Goal: Transaction & Acquisition: Obtain resource

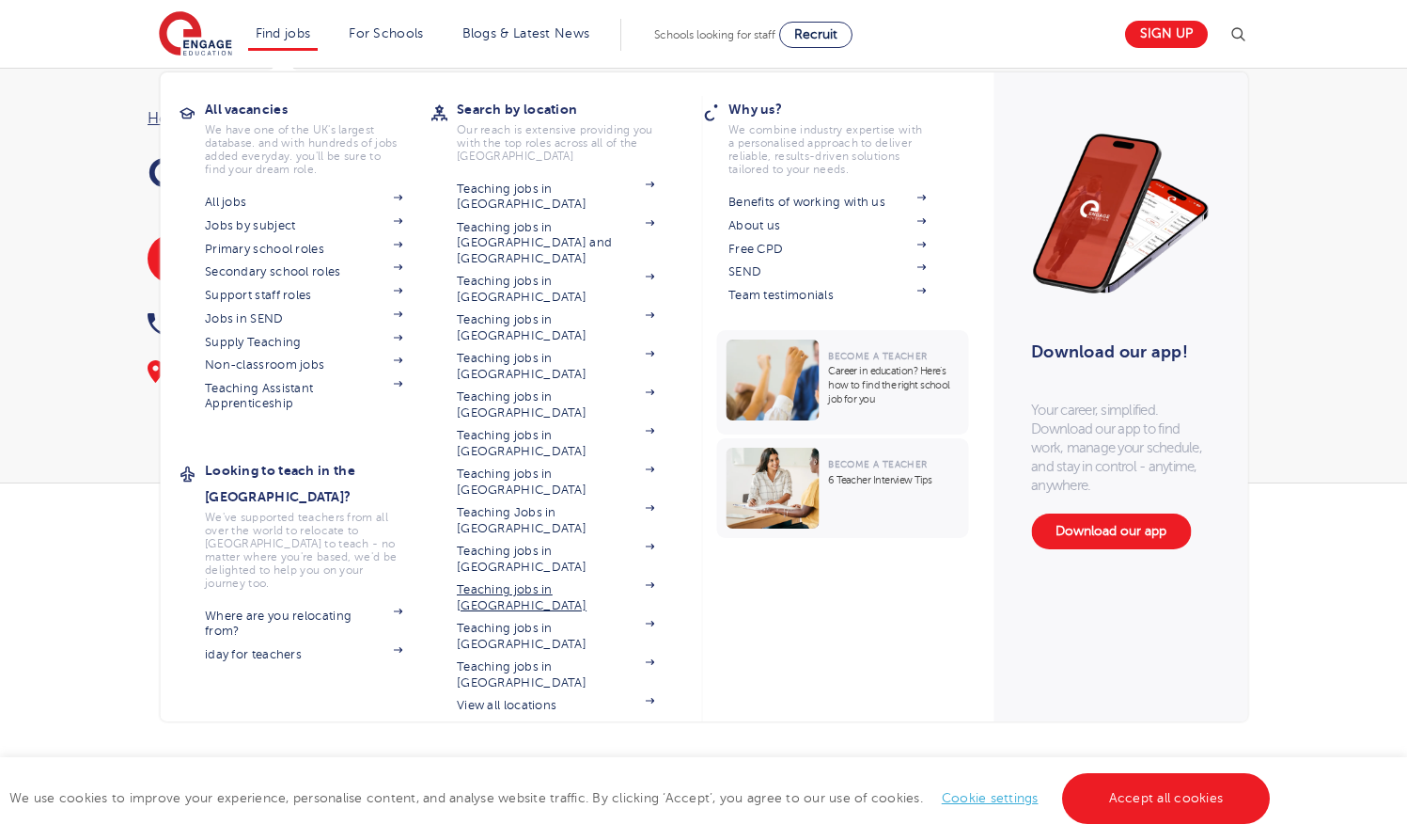
click at [544, 582] on link "Teaching jobs in [GEOGRAPHIC_DATA]" at bounding box center [555, 597] width 197 height 31
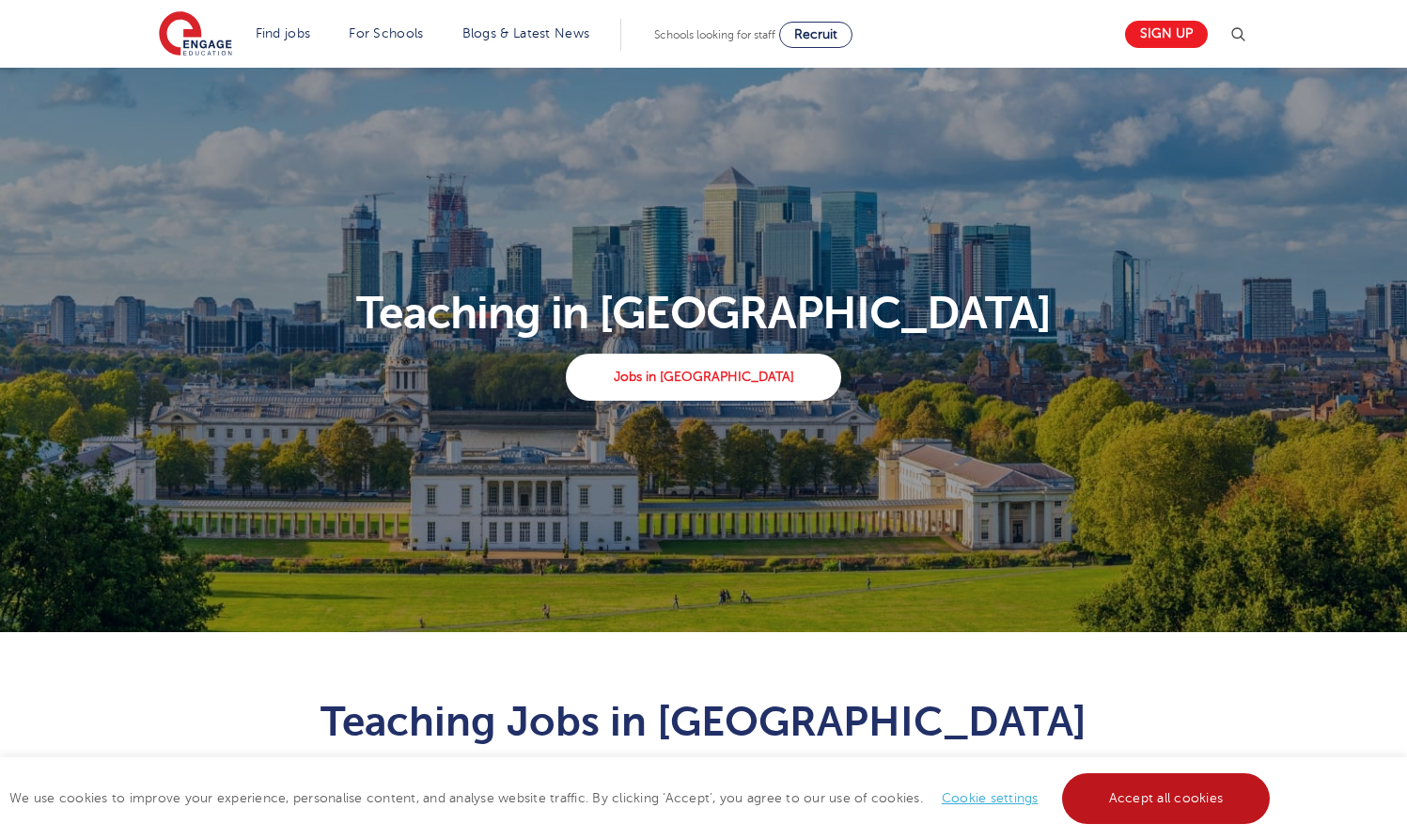
click at [1164, 807] on link "Accept all cookies" at bounding box center [1167, 798] width 209 height 50
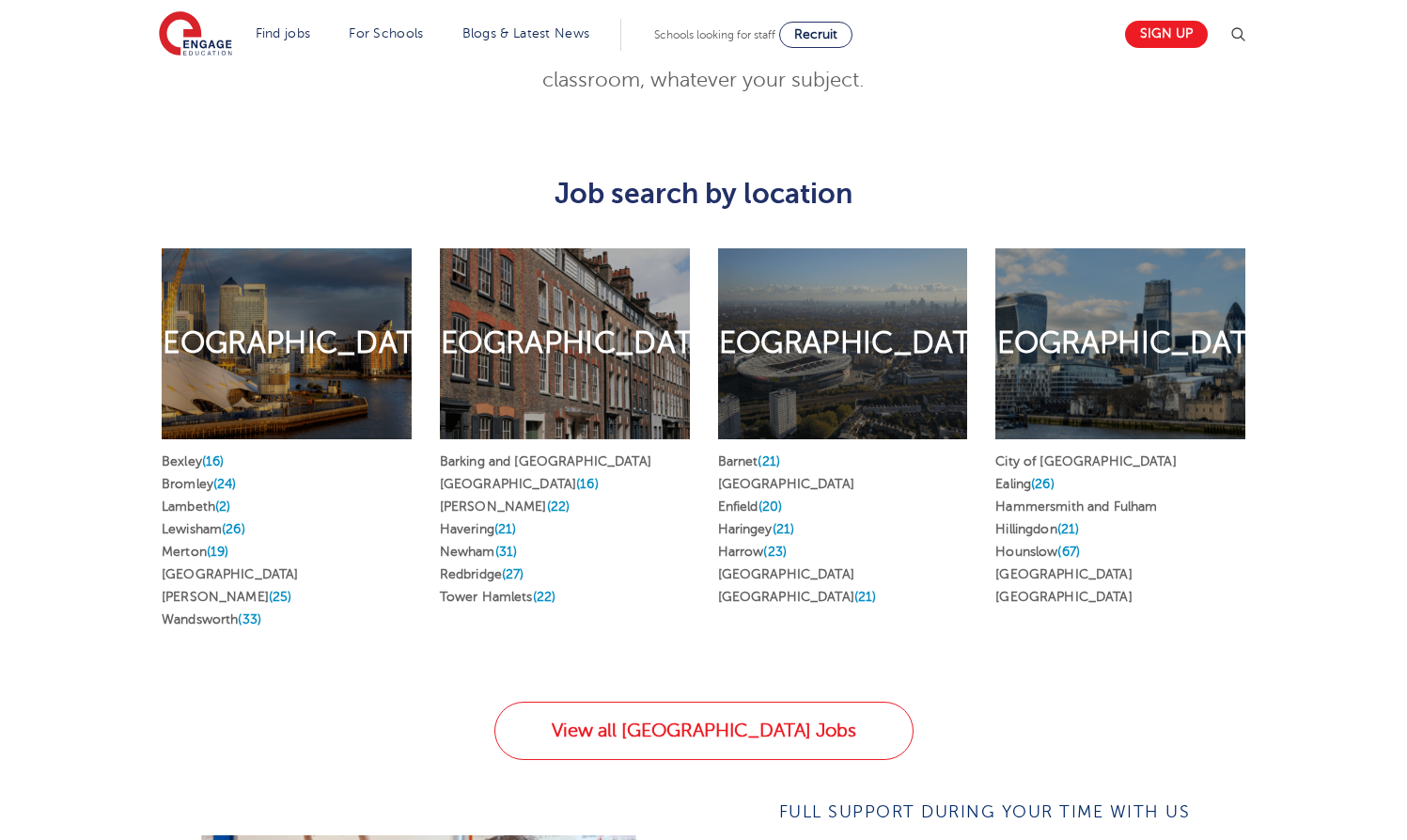
scroll to position [945, 0]
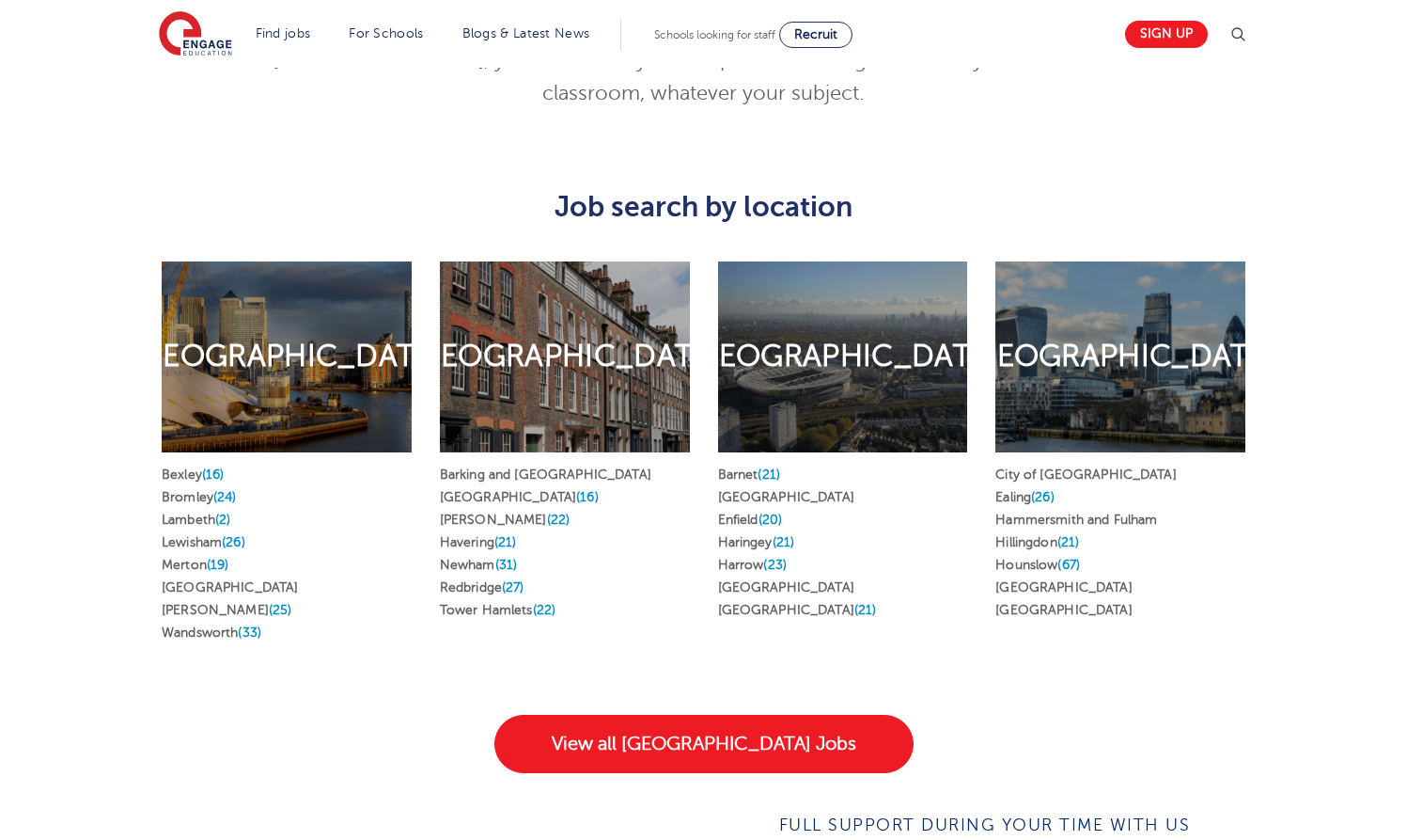
click at [649, 714] on link "View all London Jobs" at bounding box center [704, 743] width 419 height 58
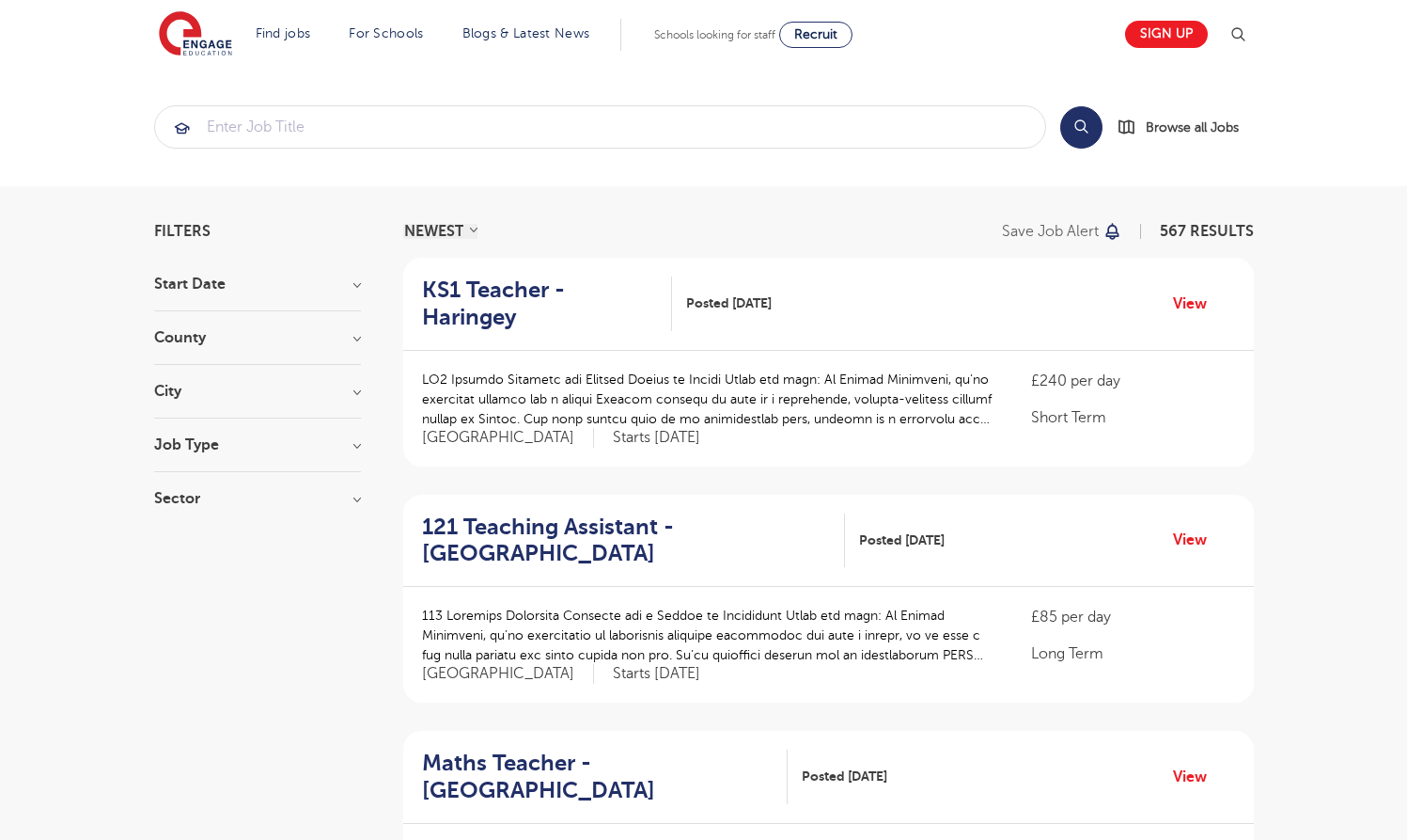
click at [274, 451] on h3 "Job Type" at bounding box center [257, 445] width 207 height 15
click at [274, 449] on h3 "Job Type" at bounding box center [257, 445] width 207 height 15
click at [281, 510] on div "Sector Long Term 390 Short Term 117 Perm 60 Show more" at bounding box center [257, 507] width 207 height 34
click at [280, 499] on h3 "Sector" at bounding box center [257, 498] width 207 height 15
click at [182, 537] on label "Long Term 390" at bounding box center [238, 536] width 113 height 24
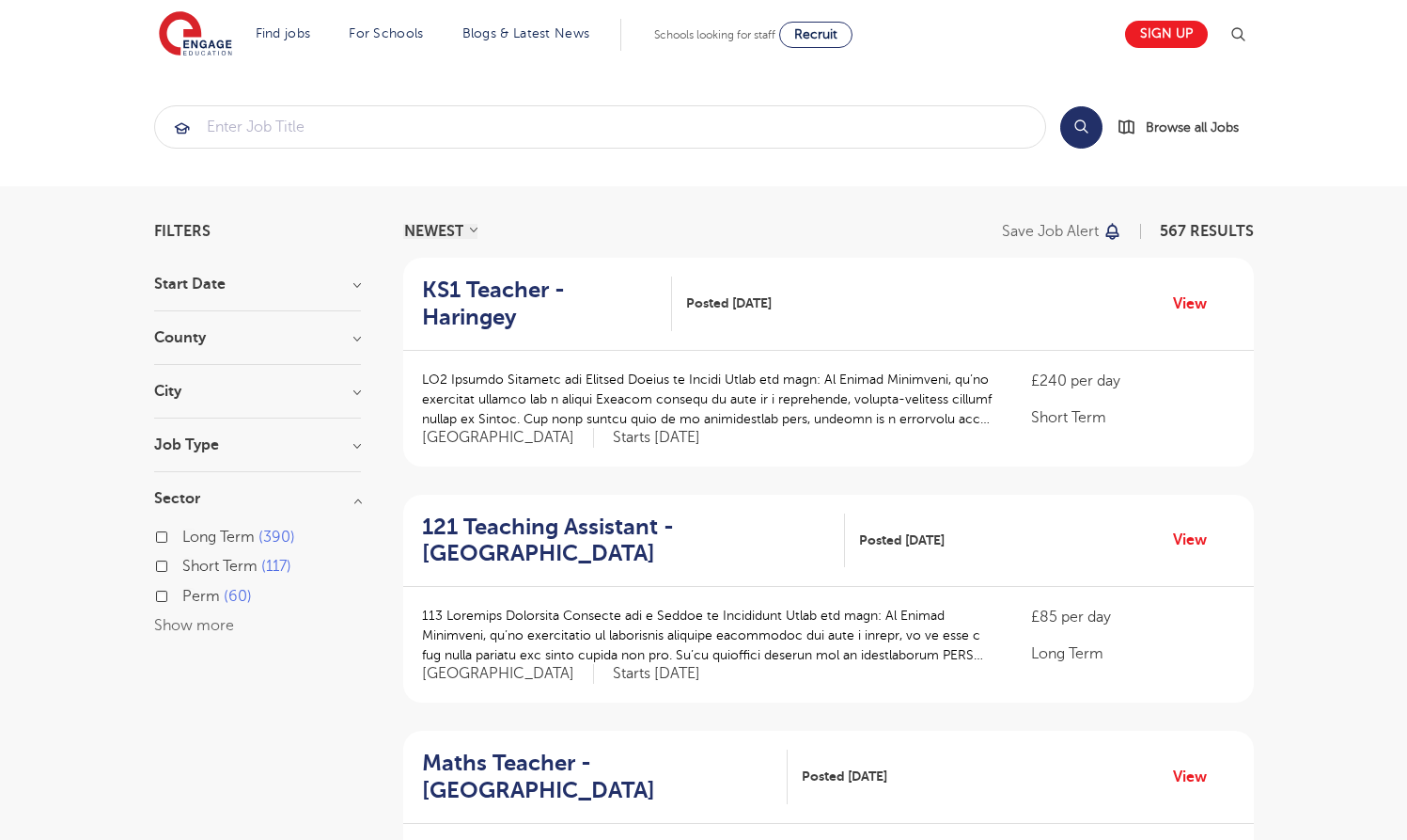
click at [182, 537] on input "Long Term 390" at bounding box center [188, 534] width 13 height 13
checkbox input "true"
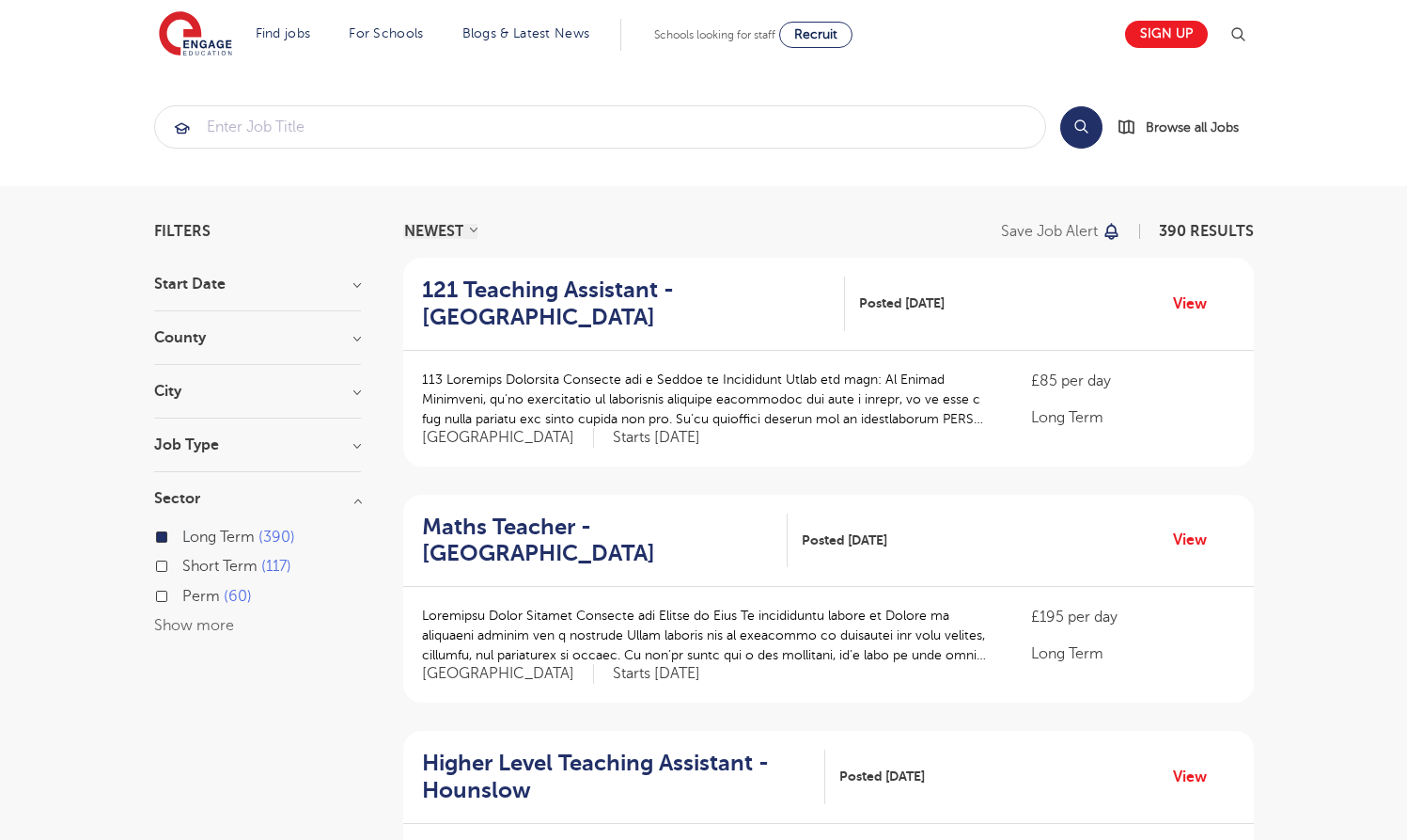
click at [182, 598] on label "Perm 60" at bounding box center [217, 595] width 70 height 24
click at [182, 598] on input "Perm 60" at bounding box center [188, 593] width 13 height 13
checkbox input "true"
click at [293, 402] on div "City Hounslow 67 Wandsworth 32 Newham 30 Slough 27 Redbridge 22 Show more" at bounding box center [257, 401] width 207 height 35
click at [291, 380] on section "Start Date County London 450 Hertfordshire 87 Show more City Hounslow 67 Wandsw…" at bounding box center [257, 466] width 207 height 379
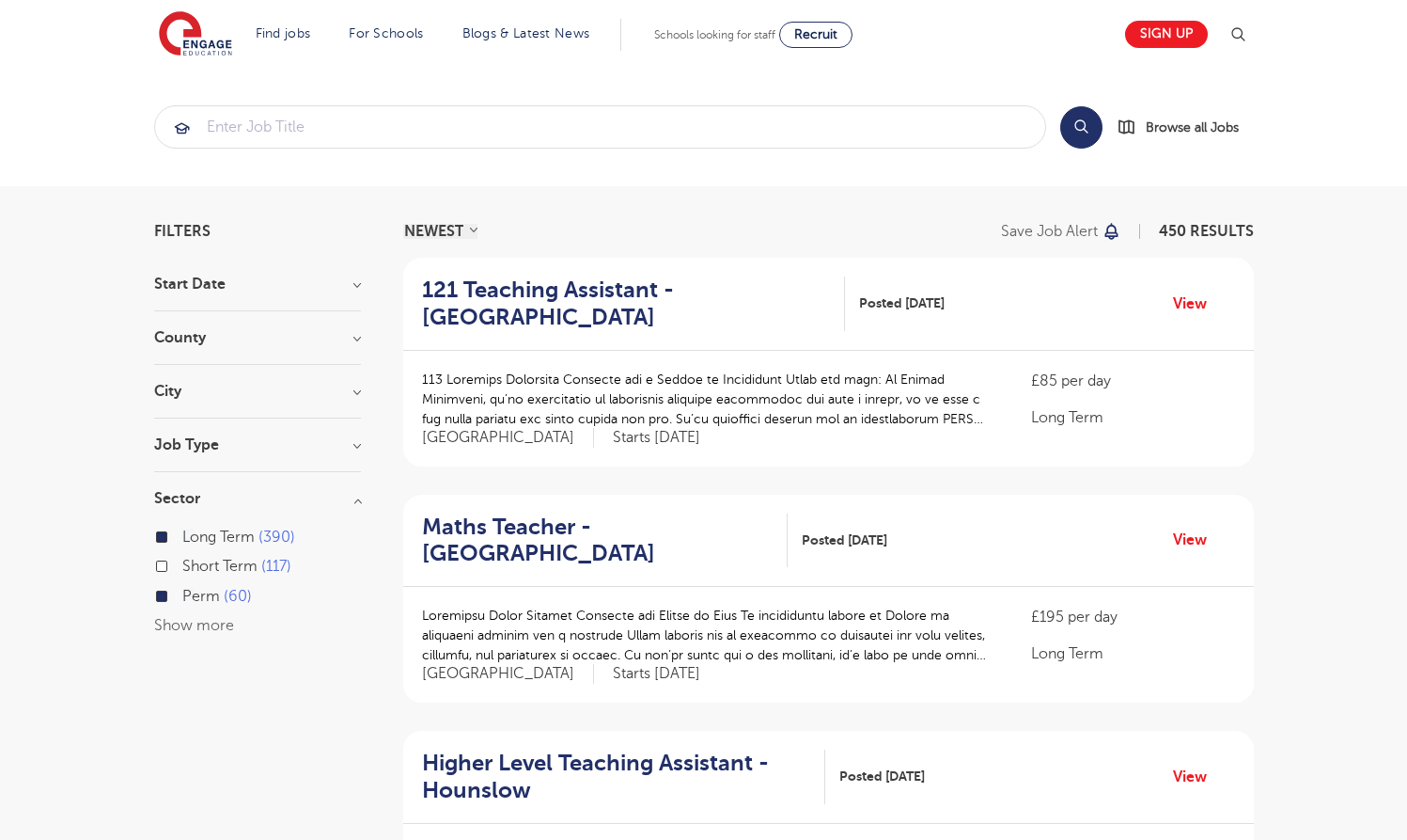
click at [360, 389] on h3 "City" at bounding box center [257, 391] width 207 height 15
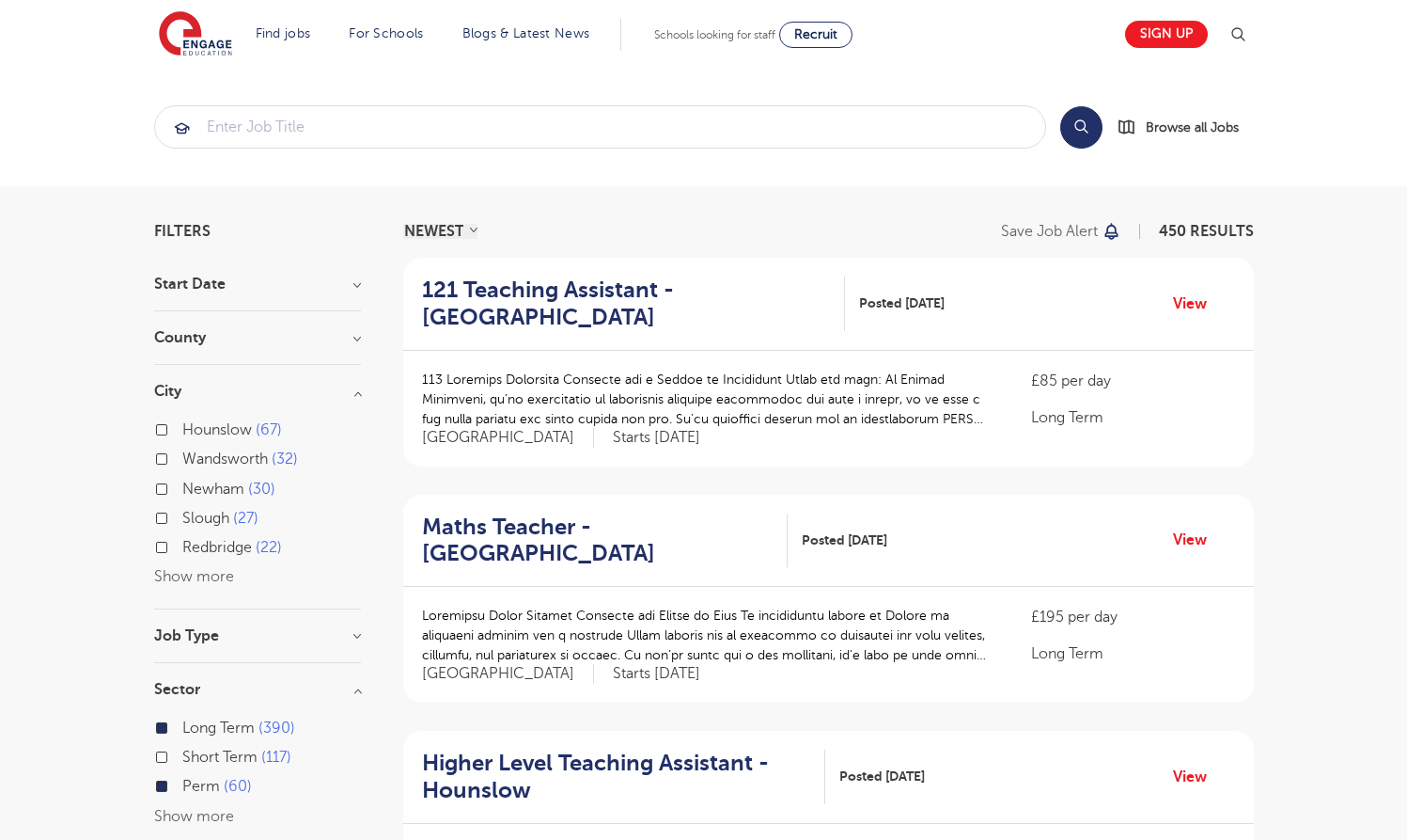
click at [346, 285] on h3 "Start Date" at bounding box center [257, 285] width 207 height 15
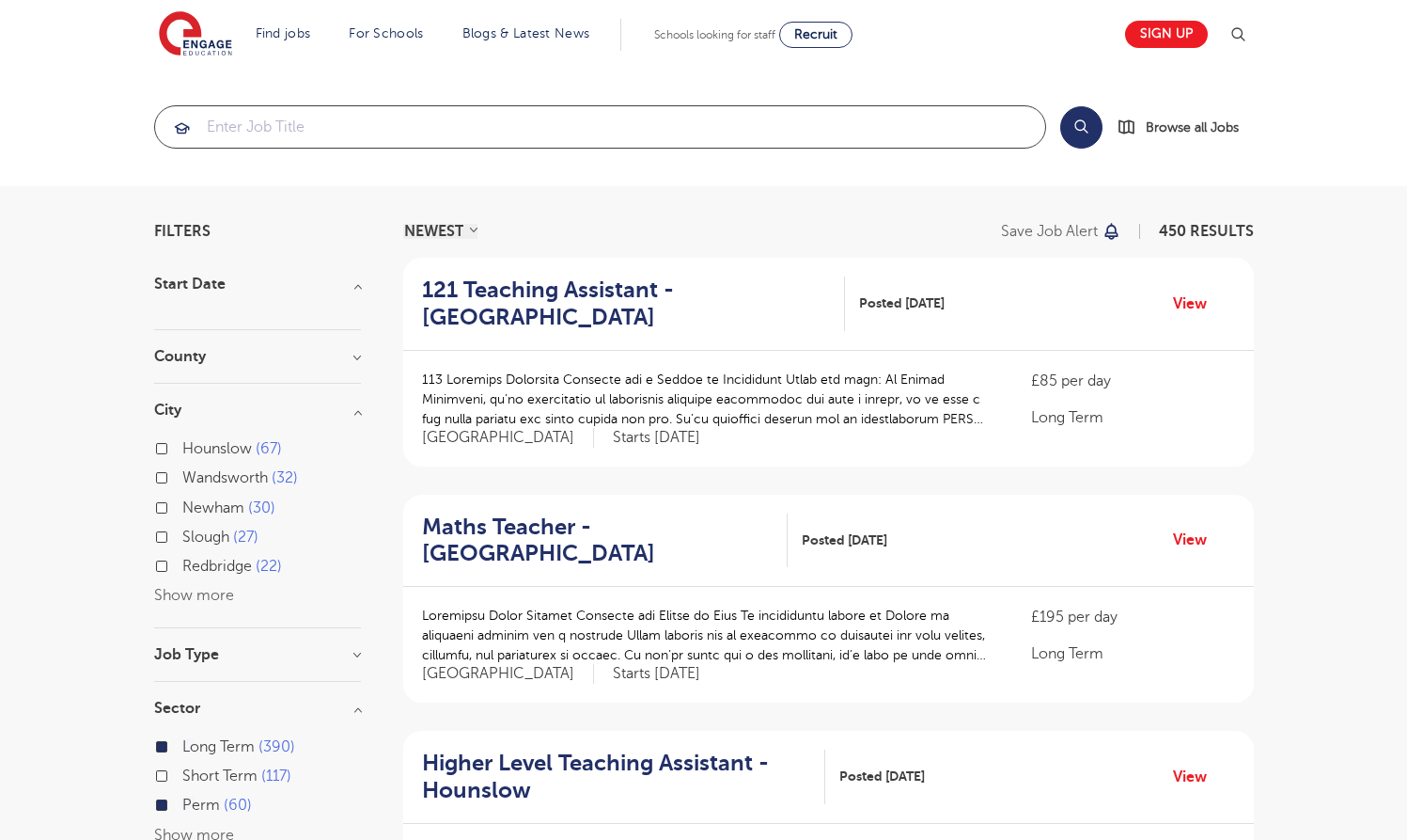
click at [363, 124] on input "search" at bounding box center [600, 127] width 890 height 42
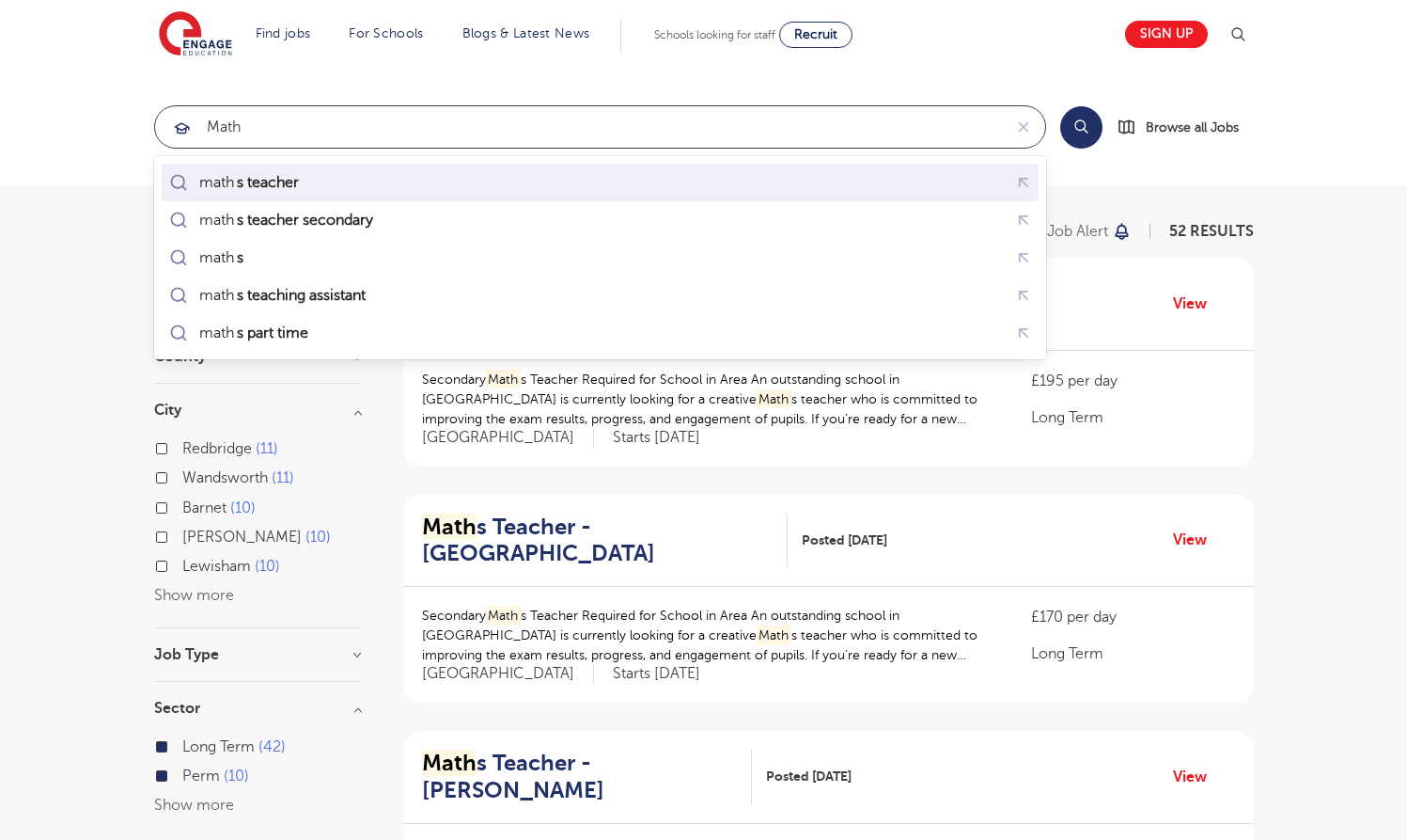
click at [288, 184] on mark "s teacher" at bounding box center [268, 182] width 68 height 22
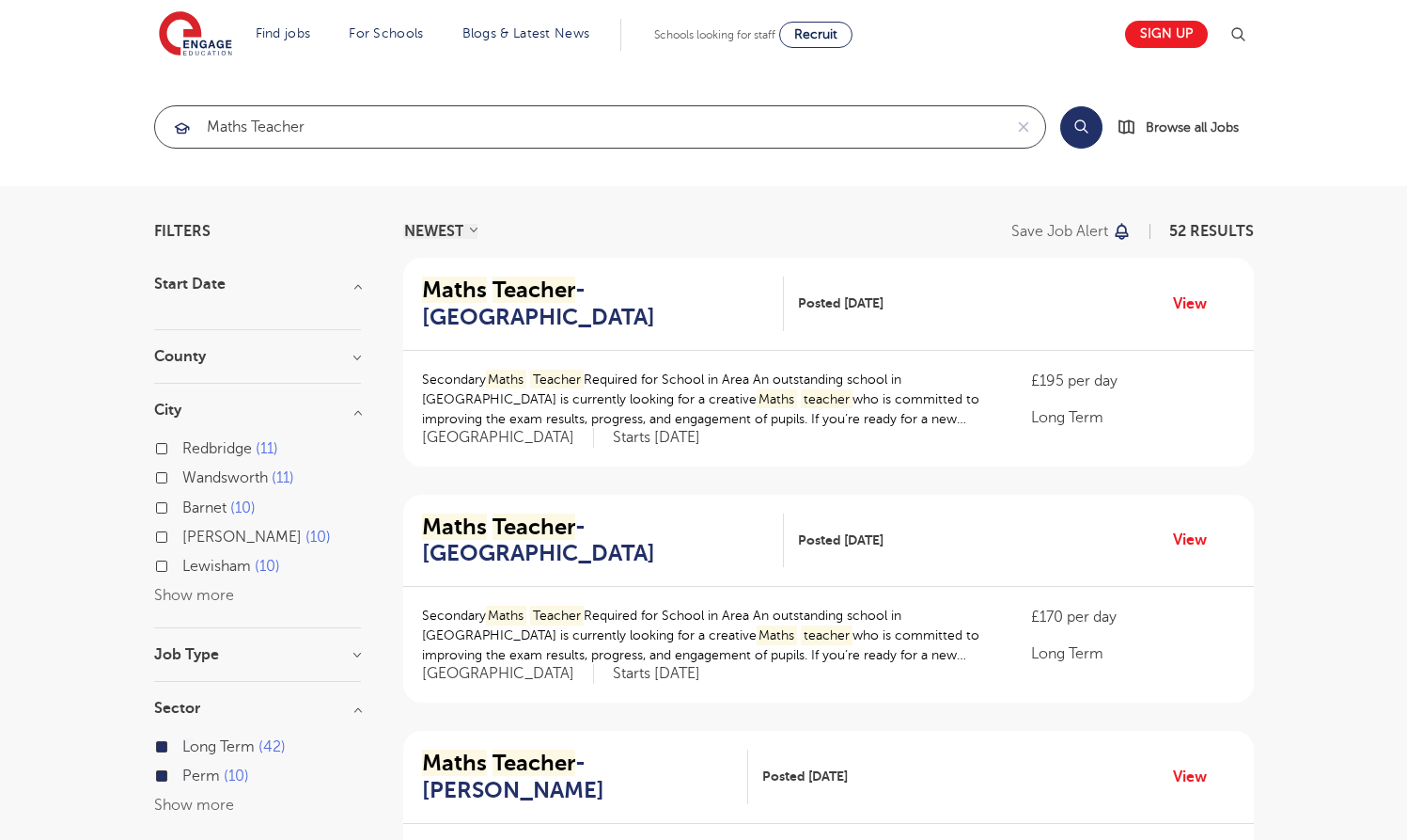
click at [370, 116] on input "maths teacher" at bounding box center [578, 127] width 847 height 42
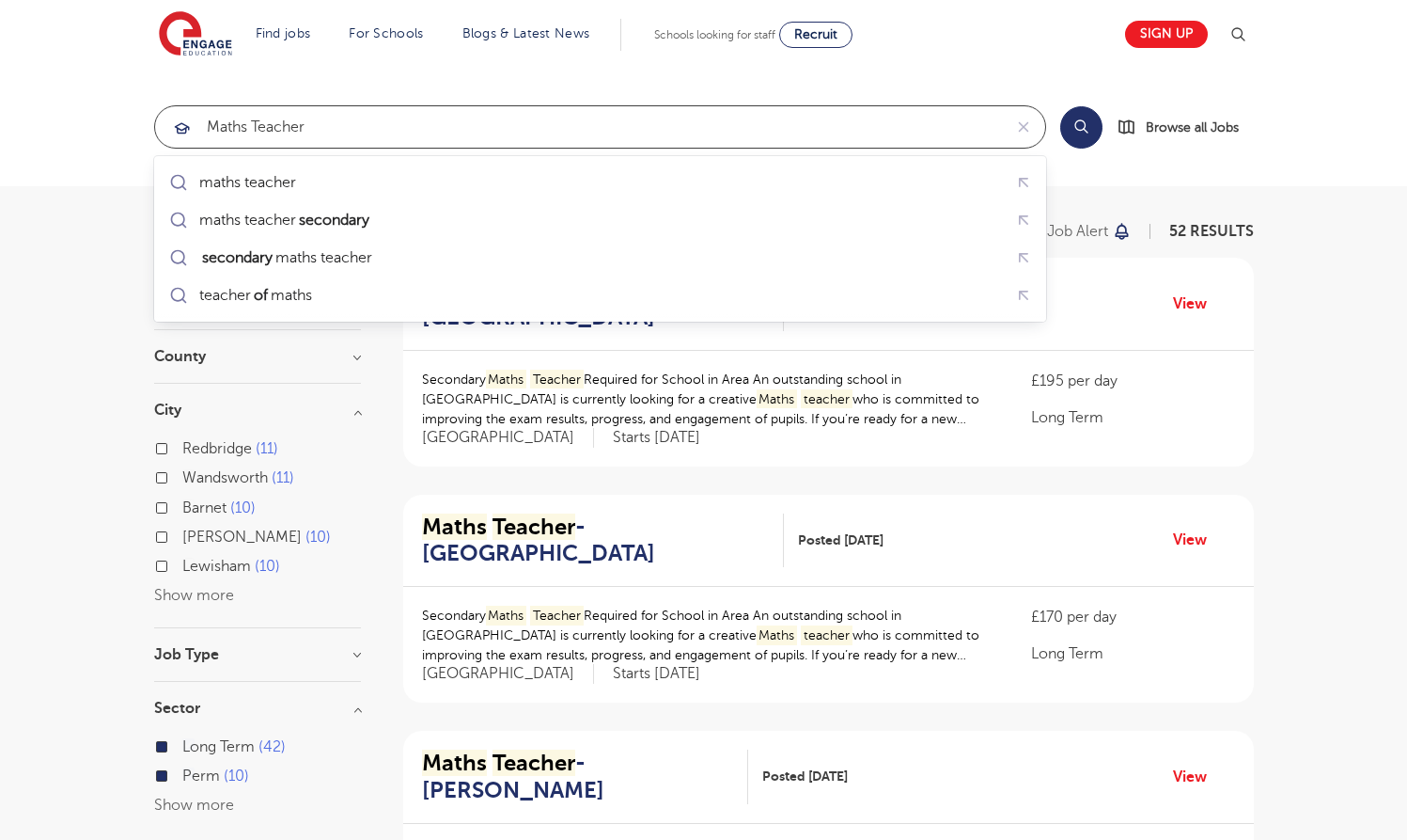
click at [375, 128] on input "maths teacher" at bounding box center [578, 127] width 847 height 42
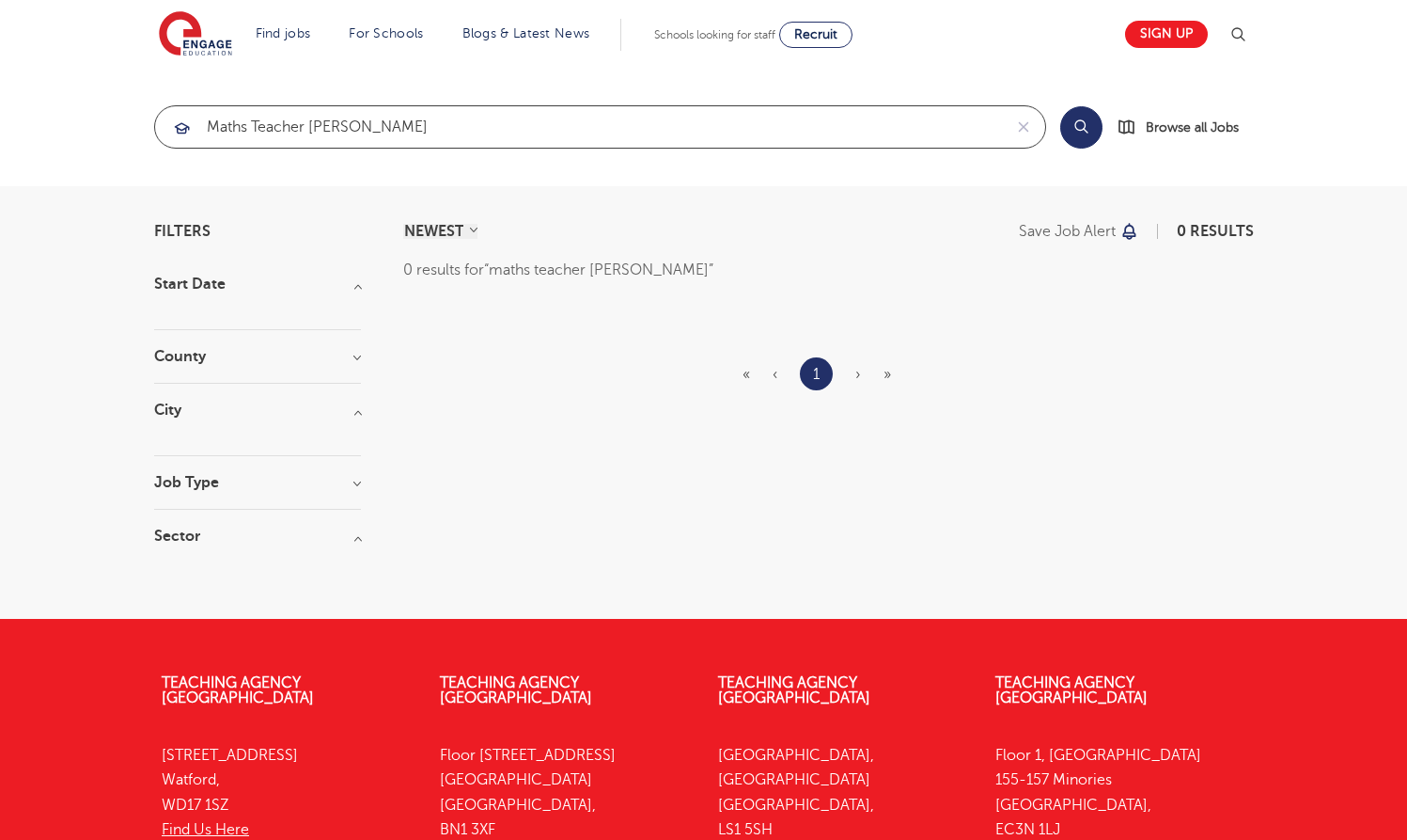
type input "maths teacher asssi"
click button "Submit" at bounding box center [0, 0] width 0 height 0
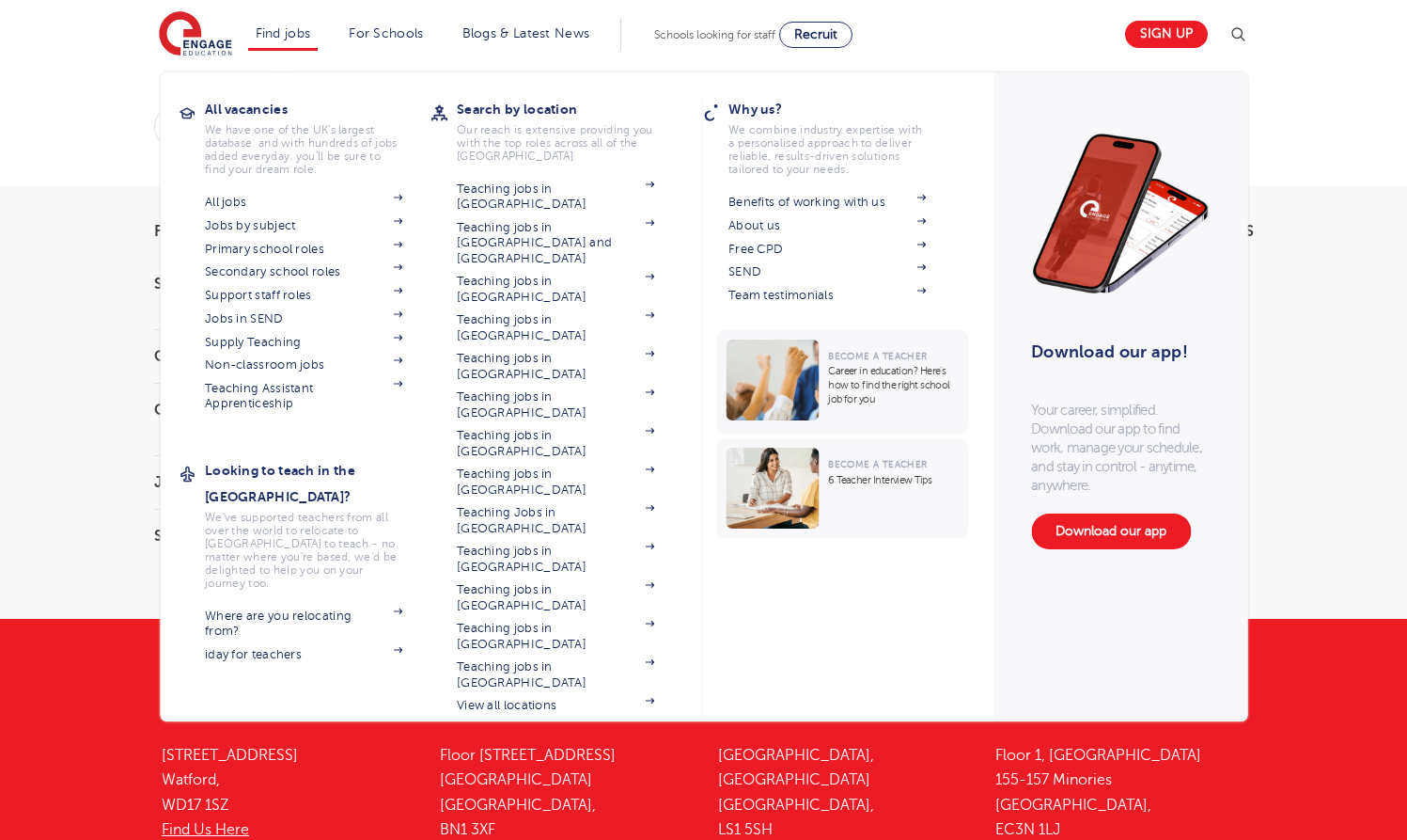
click at [298, 41] on li "Find jobs All vacancies We have one of the UK's largest database. and with hund…" at bounding box center [283, 34] width 71 height 32
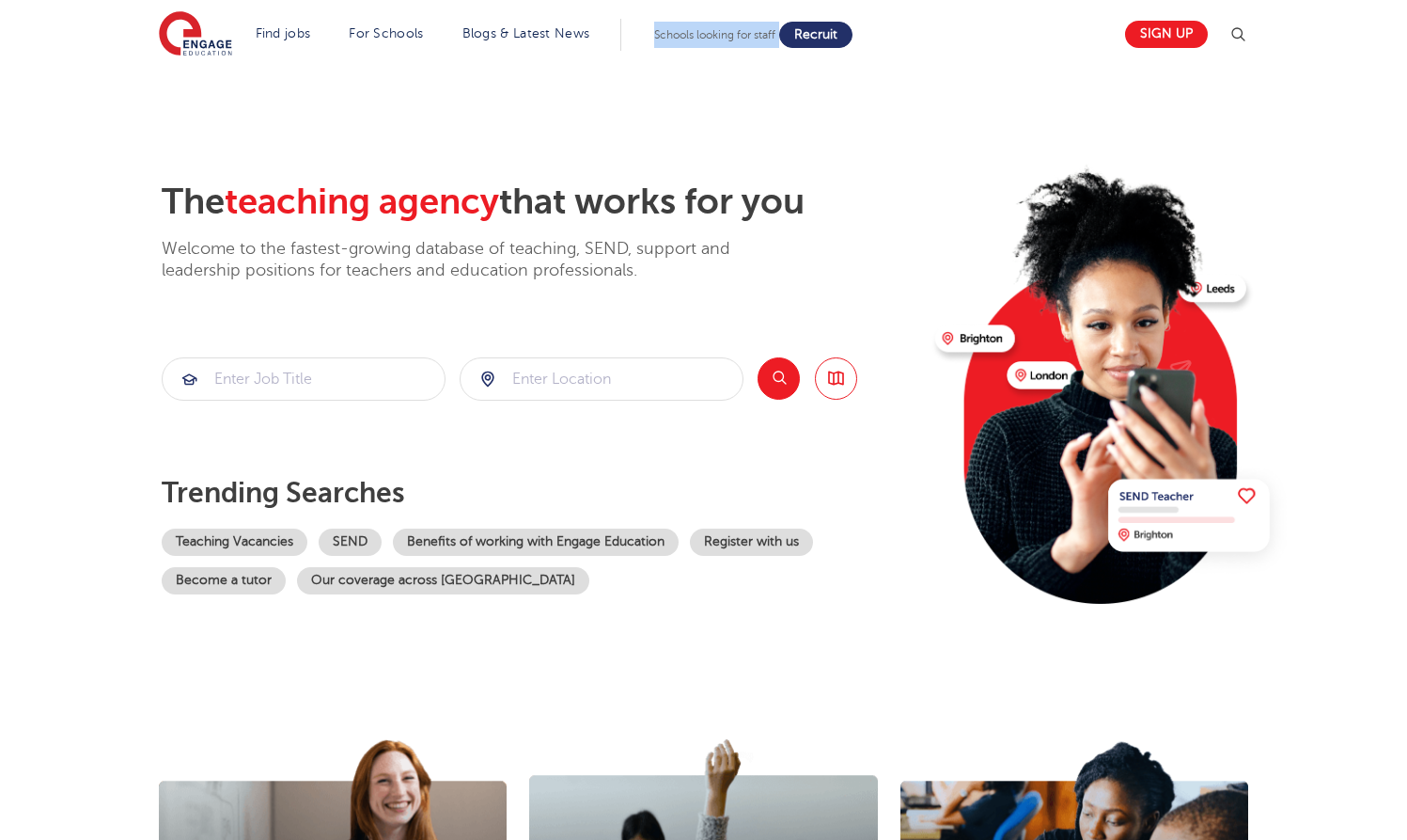
drag, startPoint x: 661, startPoint y: 35, endPoint x: 796, endPoint y: 35, distance: 135.0
click at [796, 35] on div "Schools looking for staff Recruit" at bounding box center [753, 34] width 198 height 26
click at [794, 35] on link "Recruit" at bounding box center [816, 34] width 74 height 26
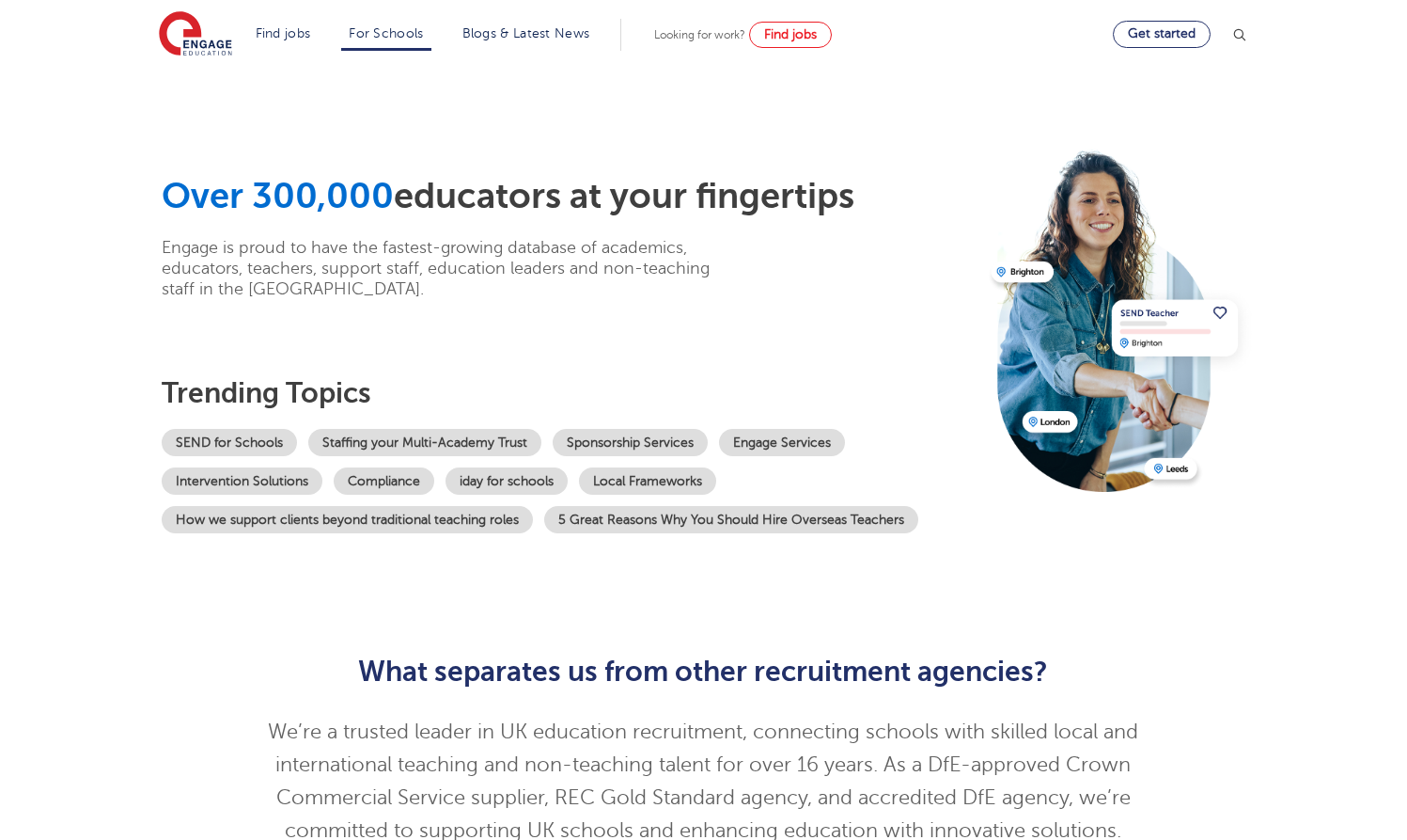
click at [1185, 39] on link "Get started" at bounding box center [1161, 34] width 98 height 27
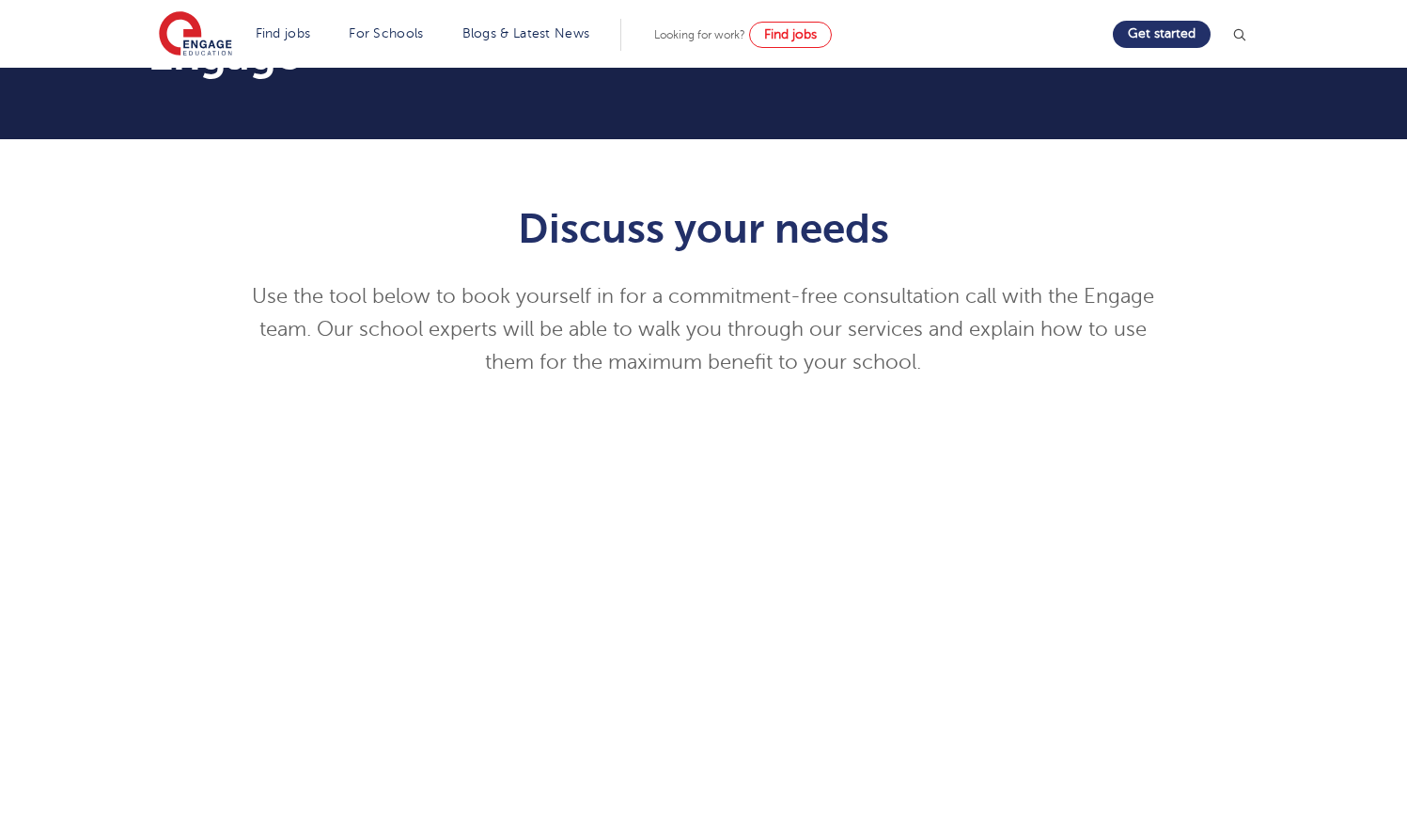
scroll to position [120, 0]
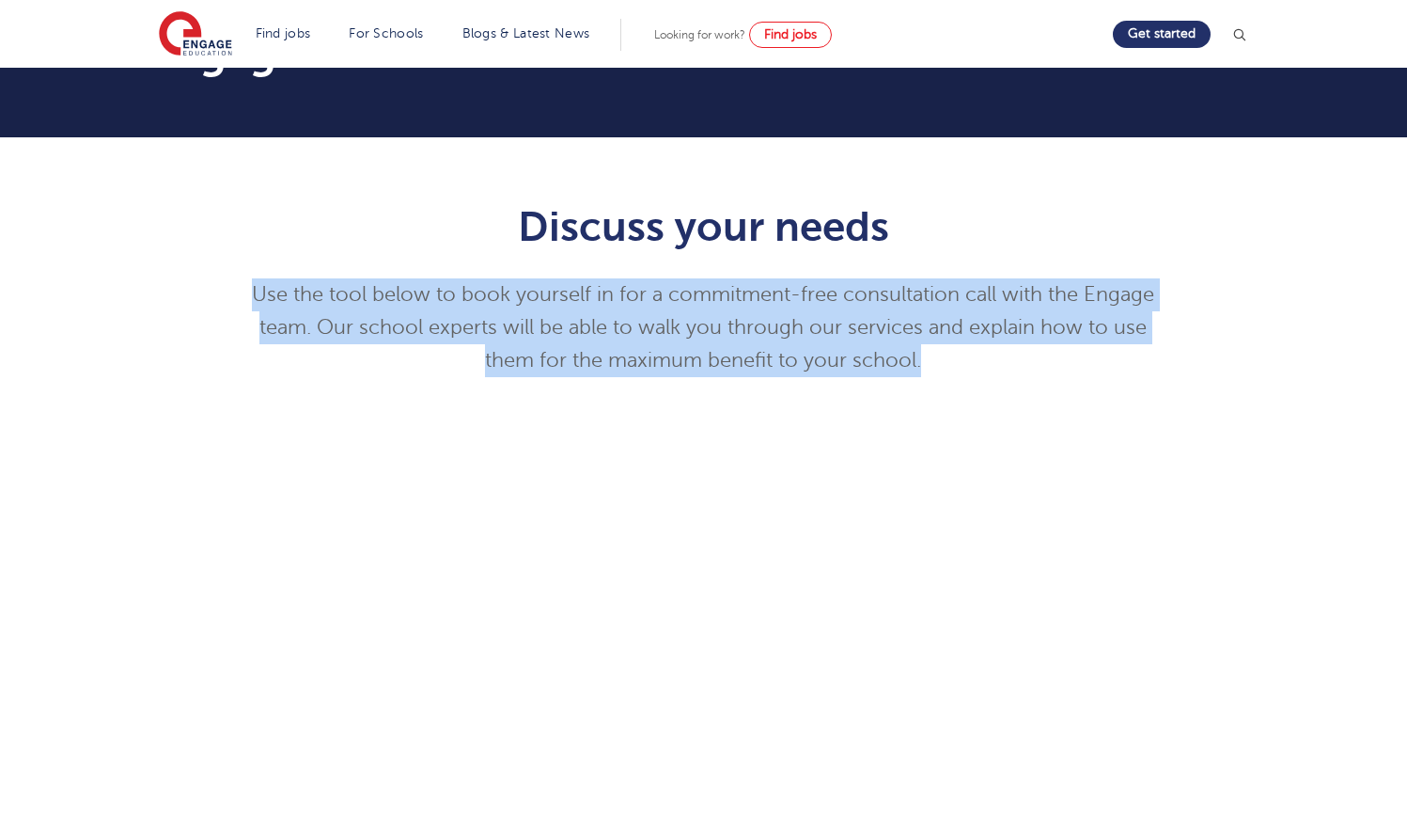
drag, startPoint x: 944, startPoint y: 363, endPoint x: 263, endPoint y: 303, distance: 683.6
click at [238, 296] on div "Discuss your needs Use the tool below to book yourself in for a commitment-free…" at bounding box center [704, 652] width 950 height 955
copy p "Use the tool below to book yourself in for a commitment-free consultation call …"
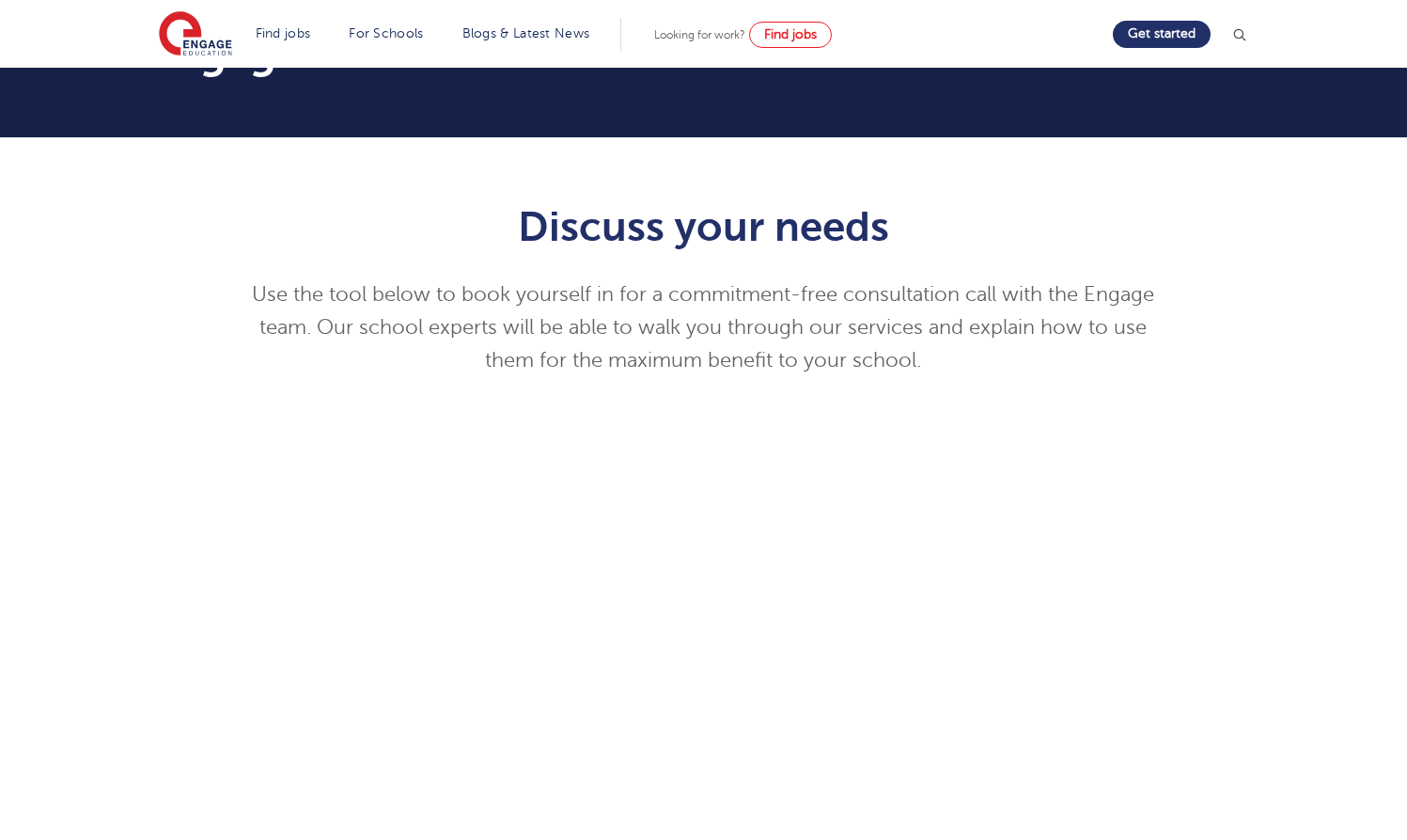
click at [1094, 200] on div "Discuss your needs Use the tool below to book yourself in for a commitment-free…" at bounding box center [704, 652] width 950 height 955
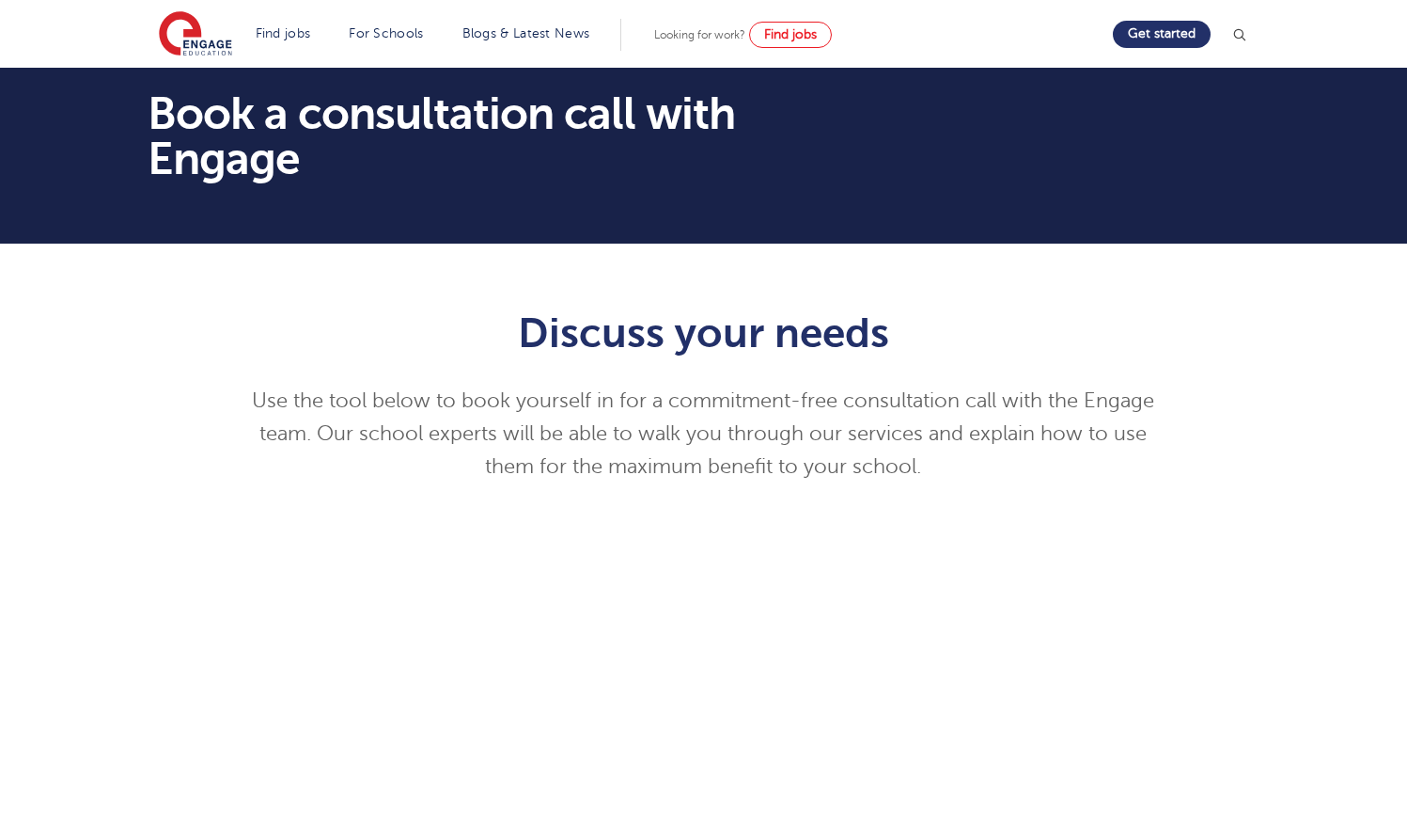
scroll to position [0, 0]
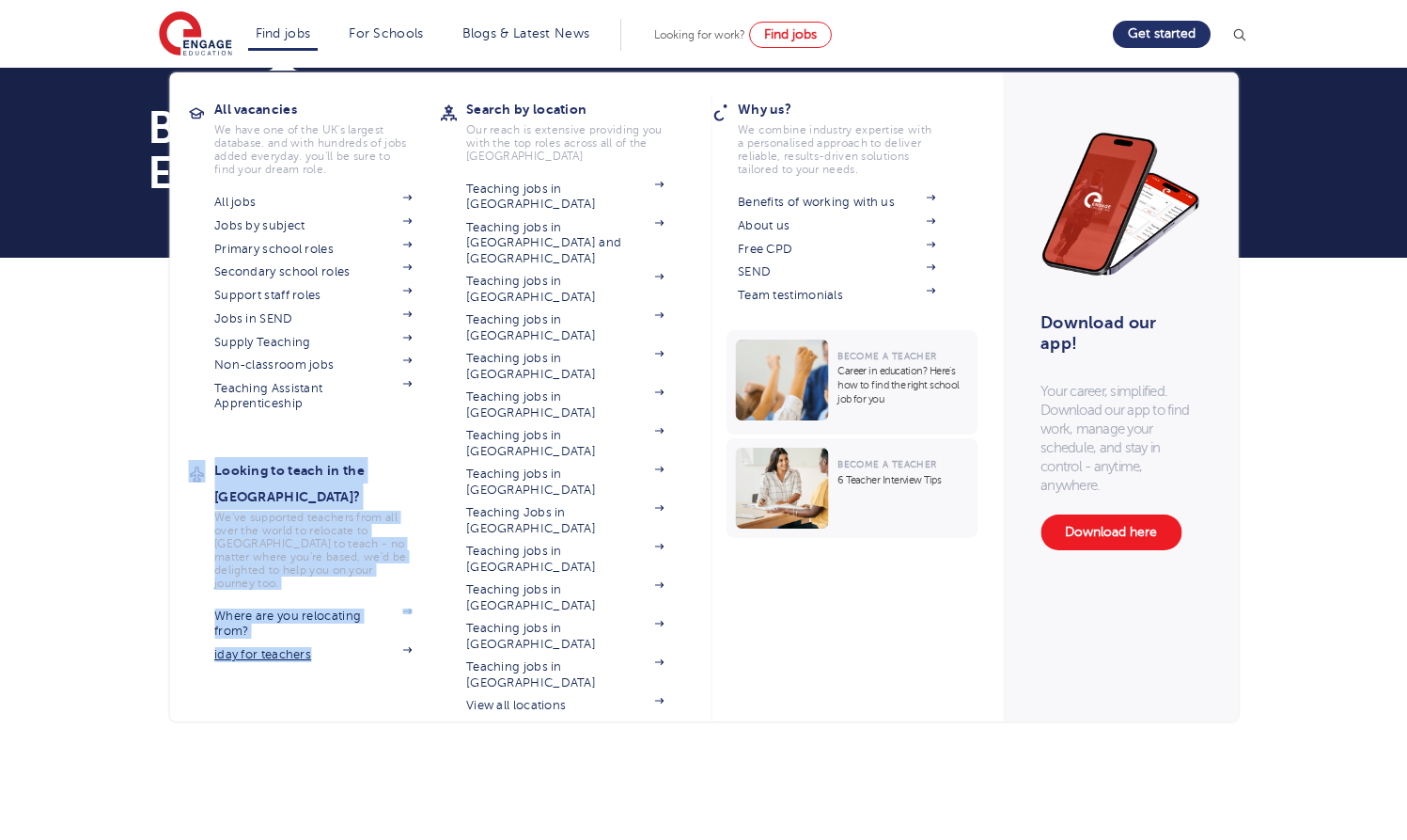
drag, startPoint x: 173, startPoint y: 465, endPoint x: 284, endPoint y: 615, distance: 186.6
click at [284, 615] on div "Looking to teach in the UK? We've supported teachers from all over the world to…" at bounding box center [314, 563] width 252 height 214
click at [215, 511] on p "We've supported teachers from all over the world to relocate to [GEOGRAPHIC_DAT…" at bounding box center [314, 551] width 197 height 79
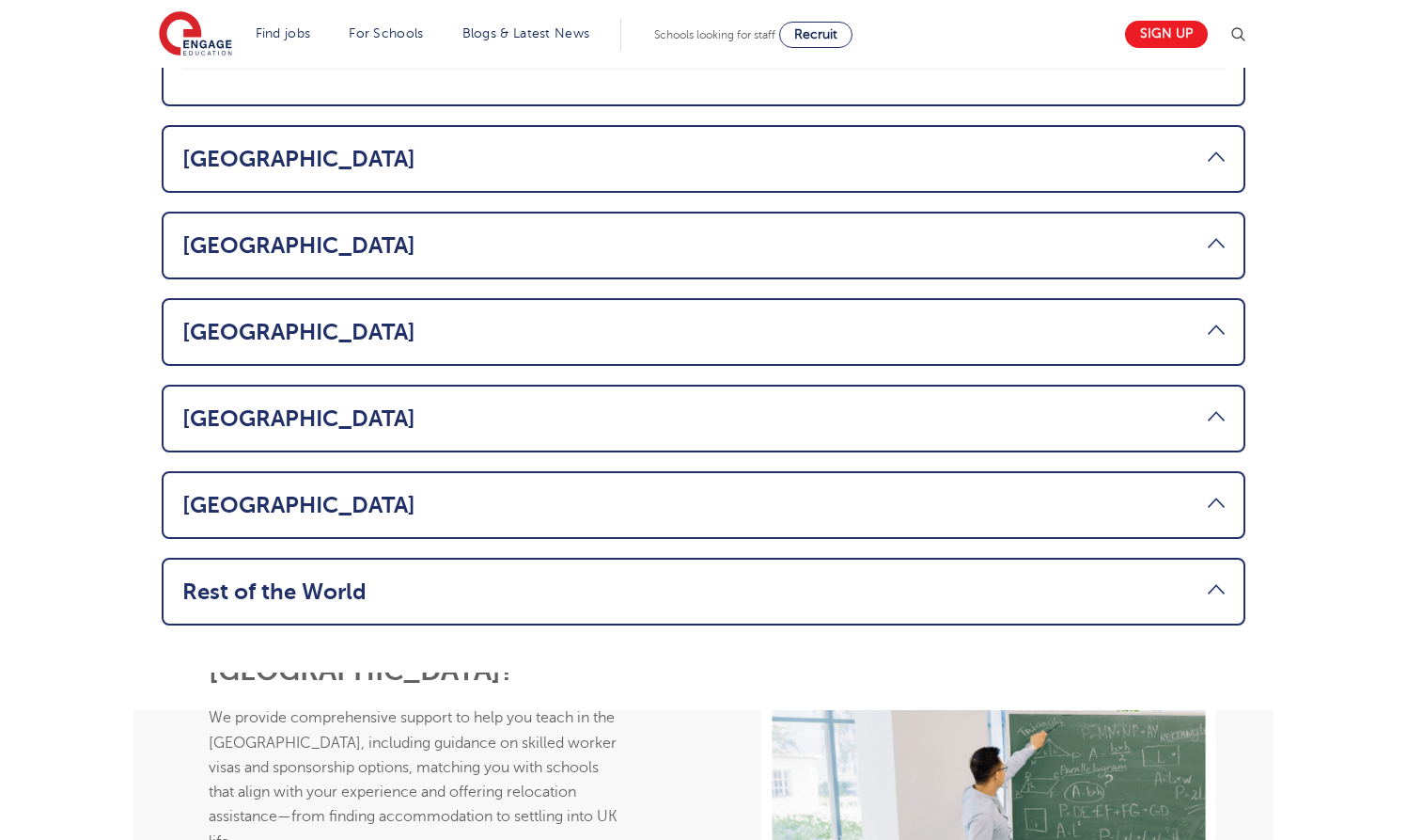
scroll to position [1277, 0]
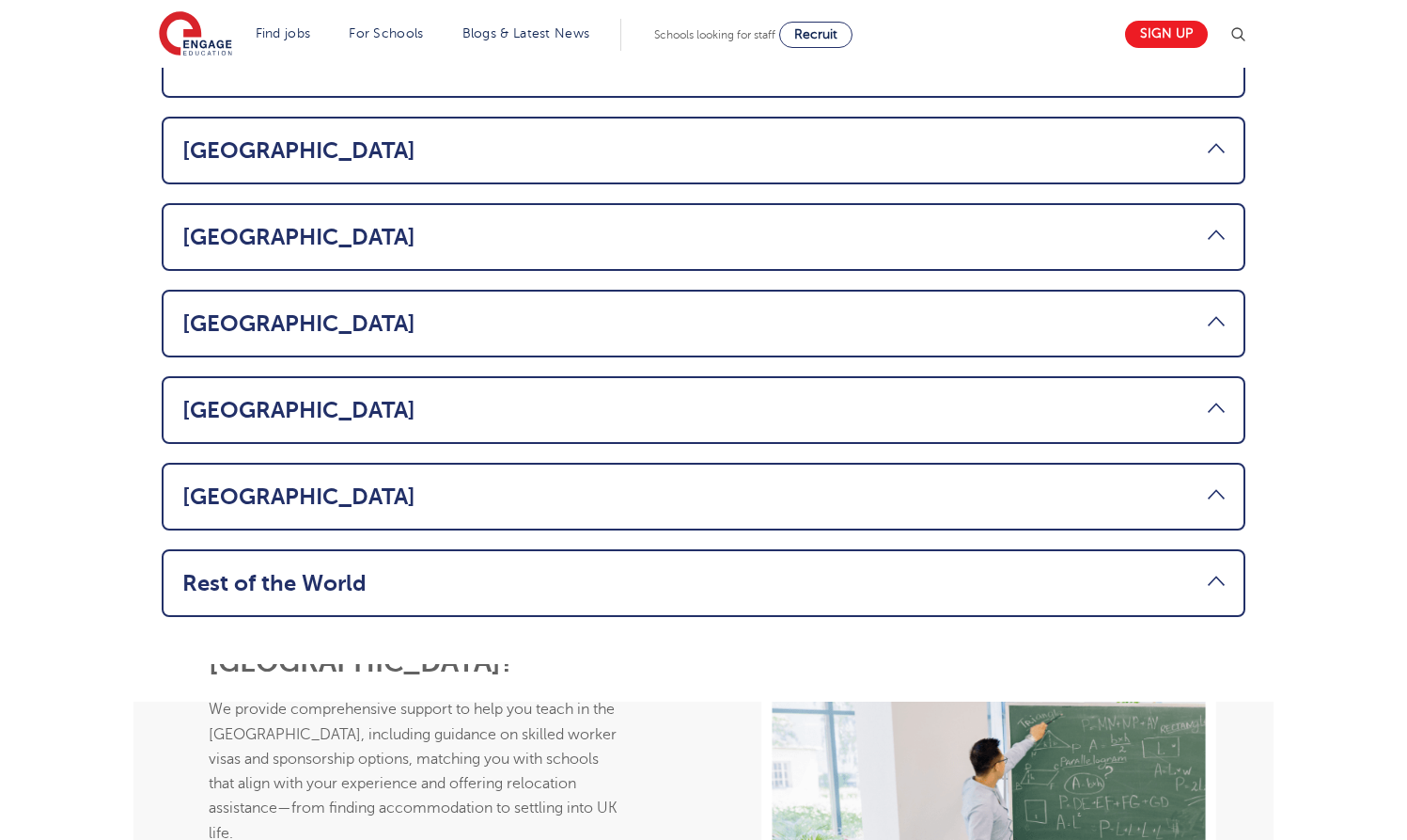
click at [1018, 570] on link "Rest of the World" at bounding box center [703, 583] width 1042 height 26
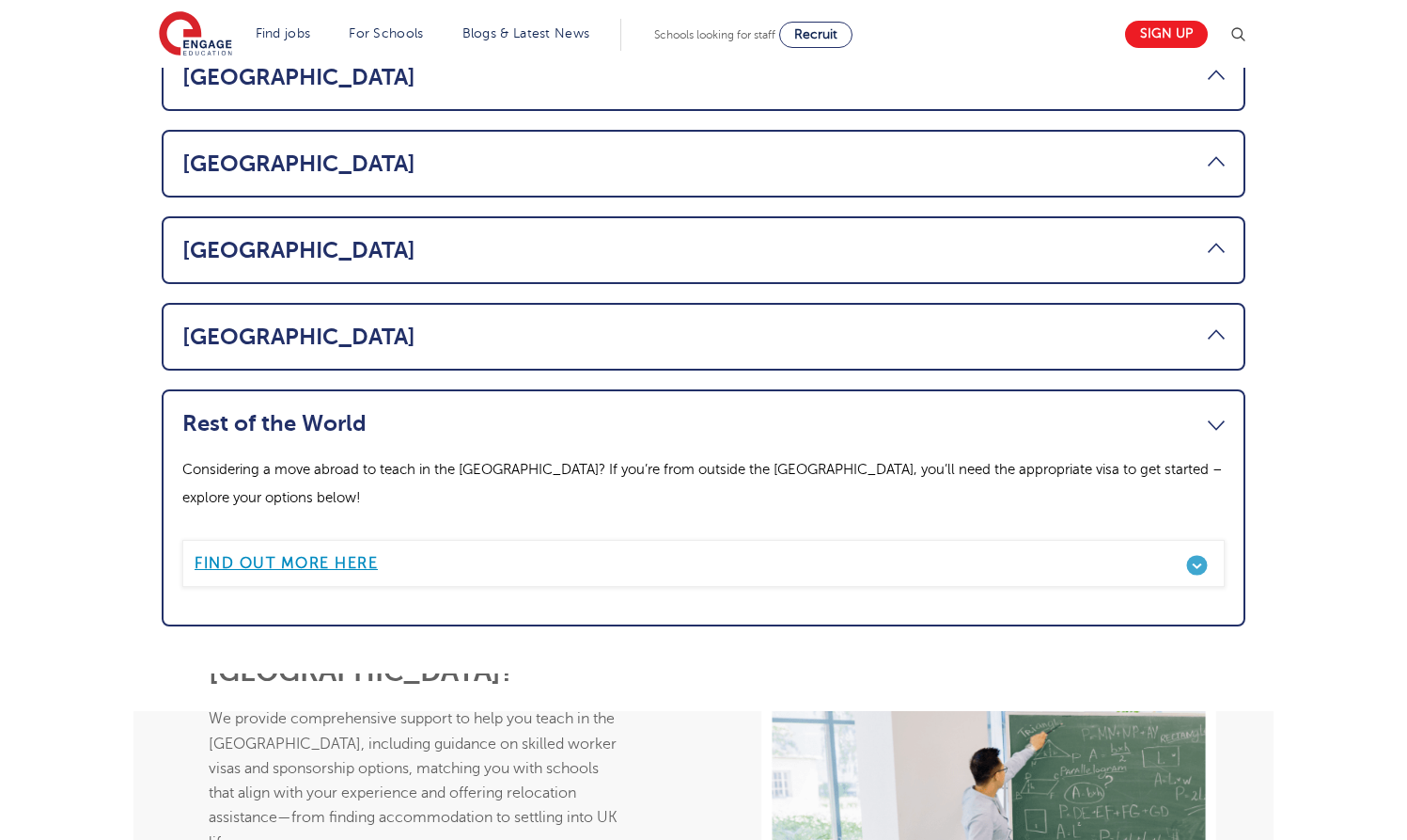
click at [737, 540] on link "Find out more here" at bounding box center [703, 563] width 1042 height 47
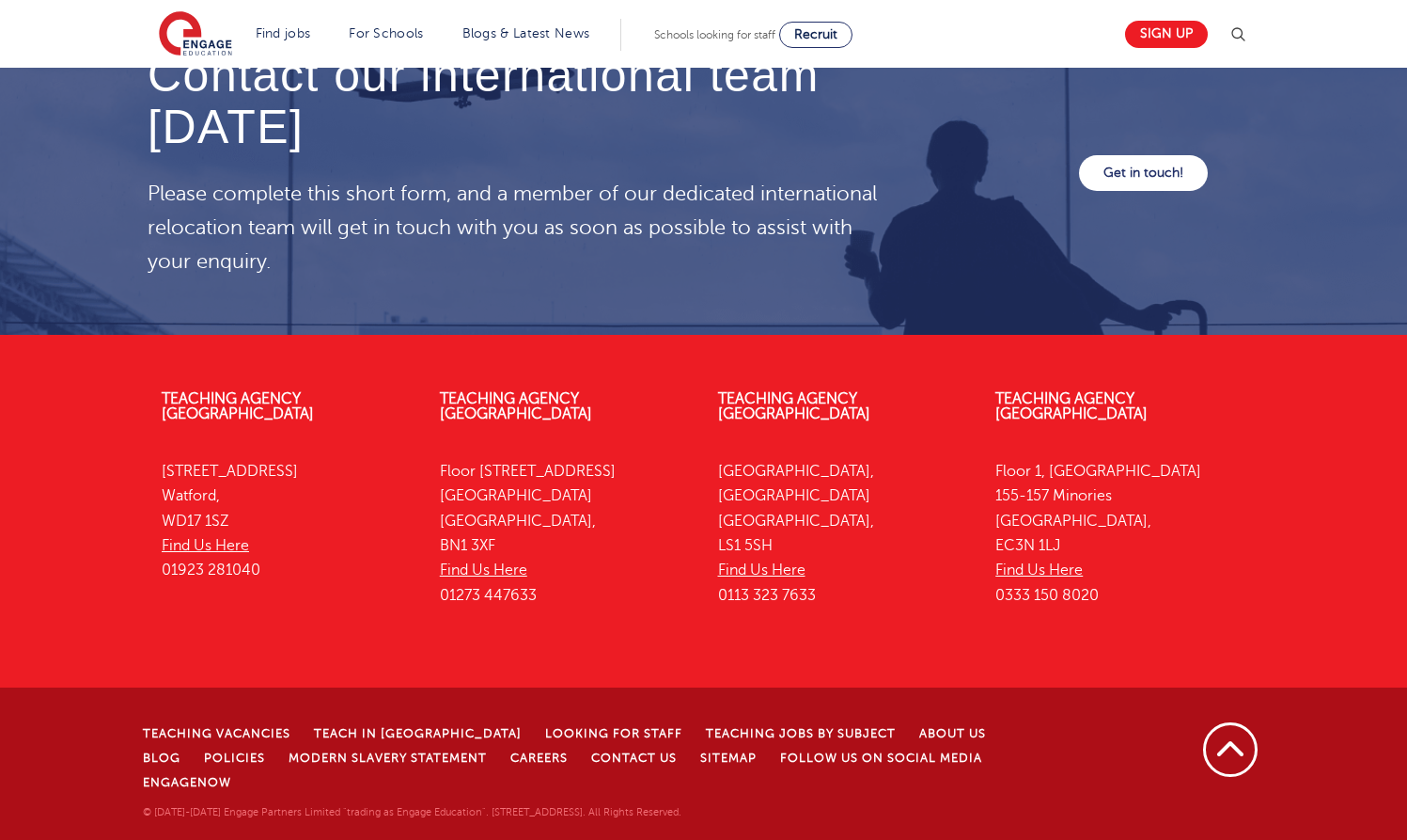
scroll to position [5559, 0]
click at [1139, 191] on link "Get in touch!" at bounding box center [1143, 172] width 129 height 36
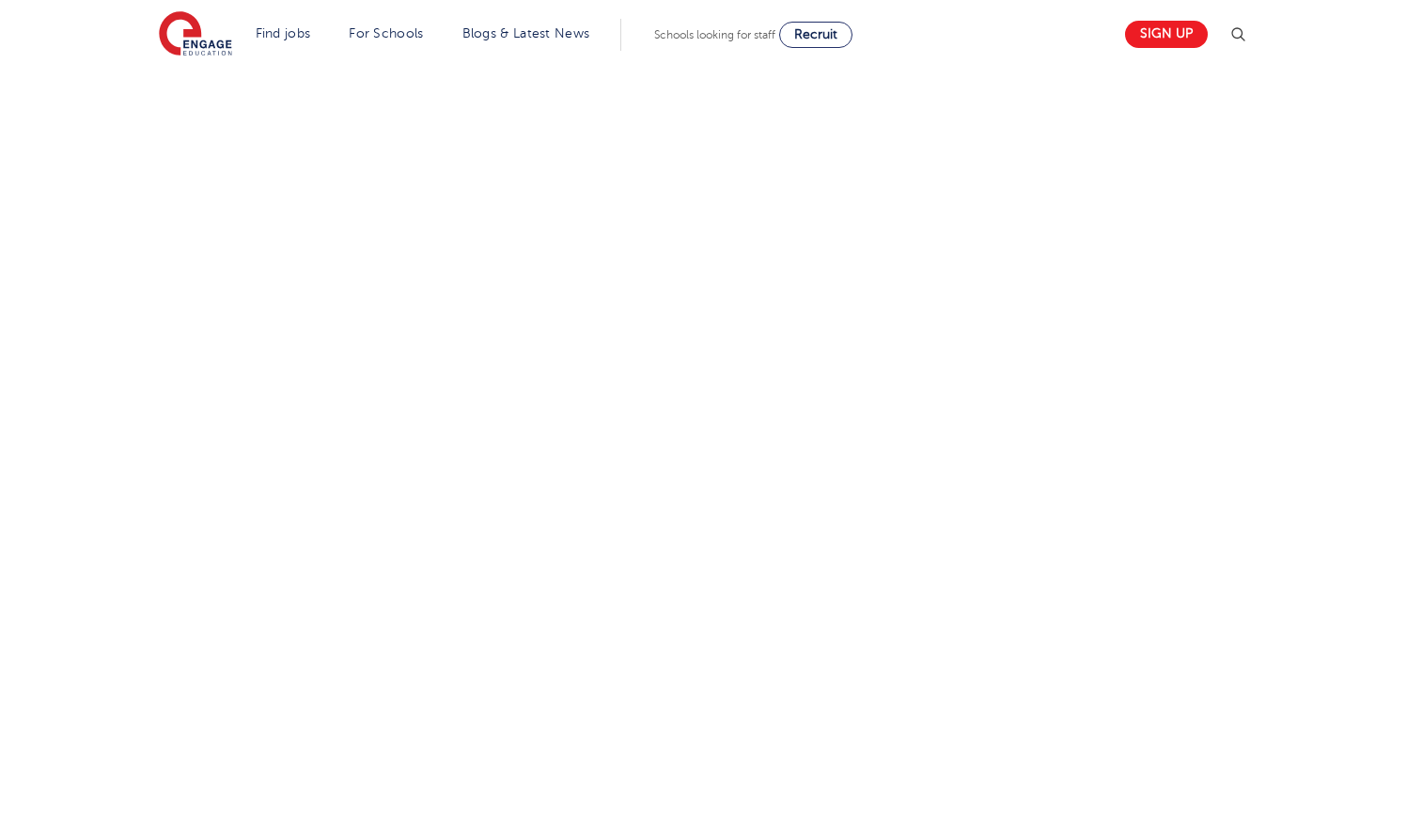
scroll to position [694, 0]
